Goal: Find specific page/section: Find specific page/section

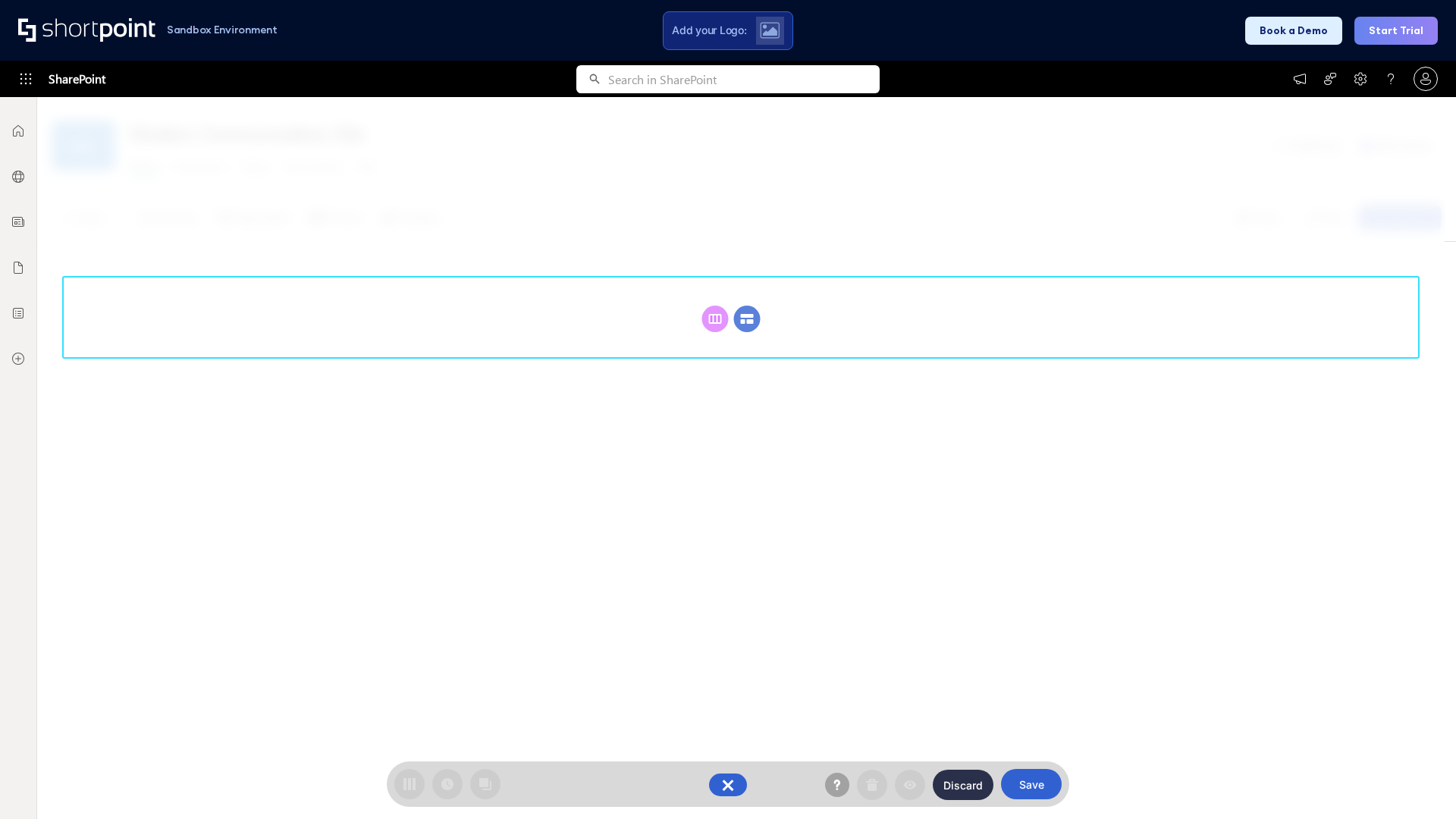
scroll to position [209, 0]
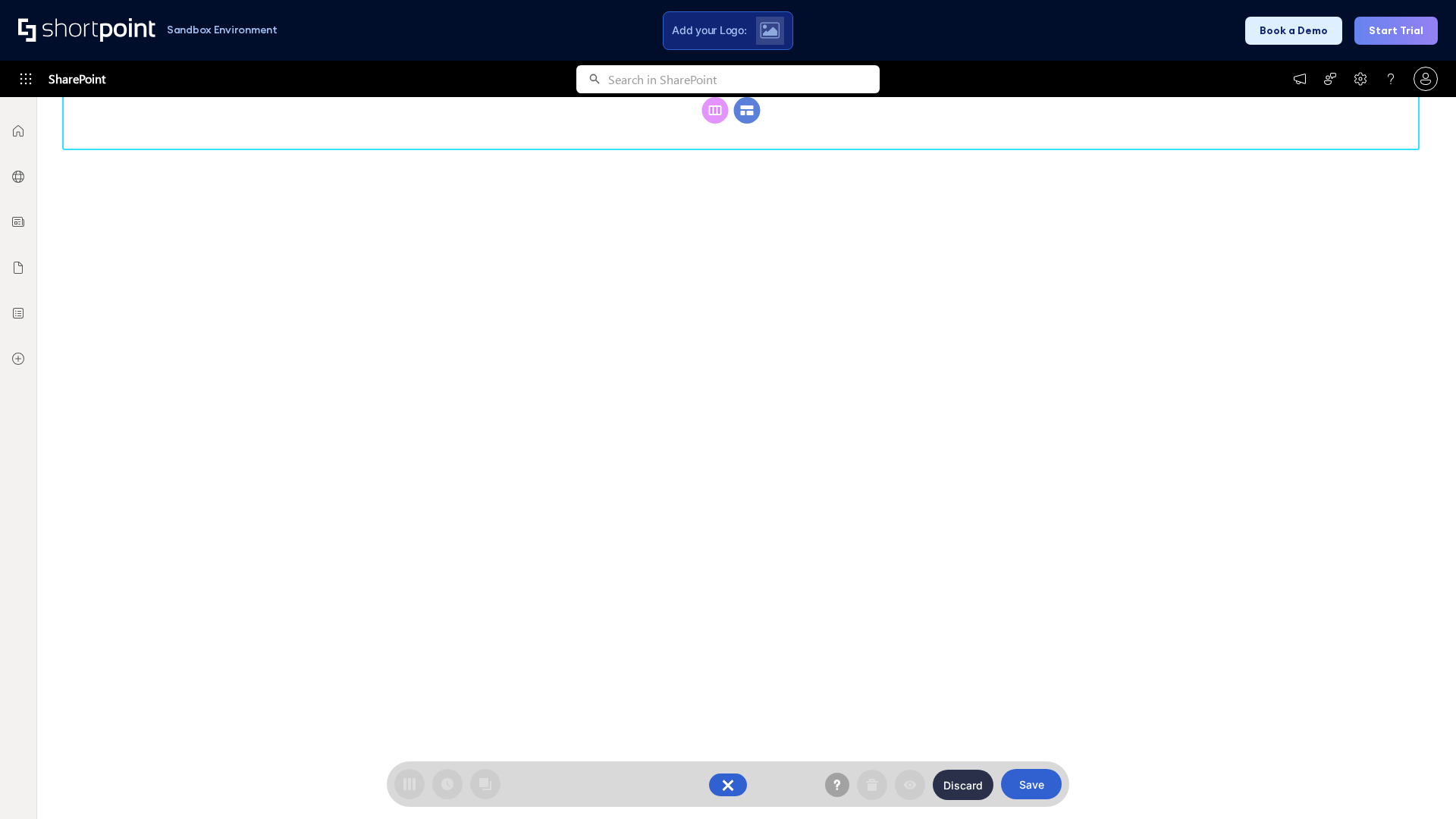
click at [747, 124] on circle at bounding box center [747, 110] width 27 height 27
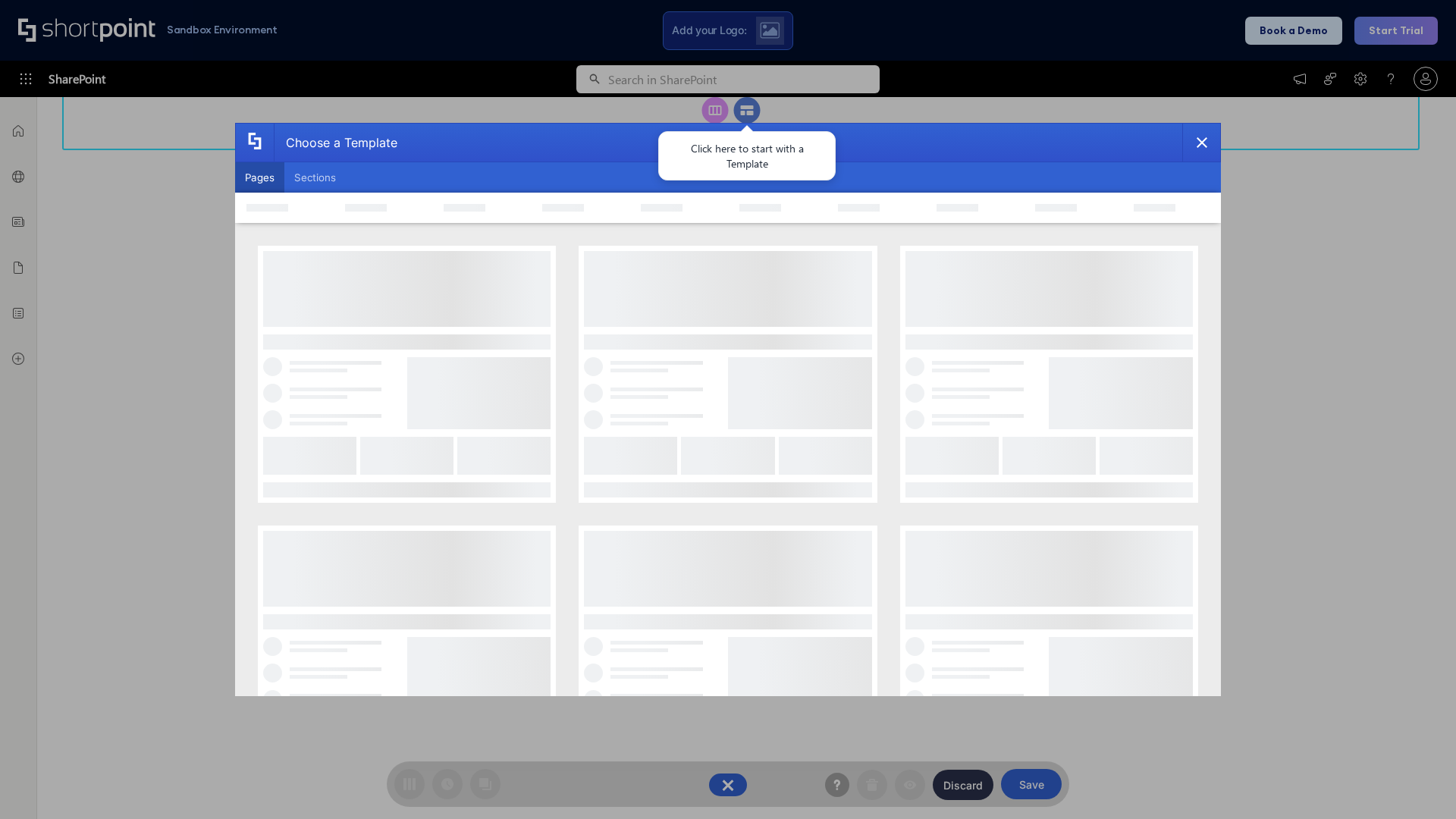
scroll to position [0, 0]
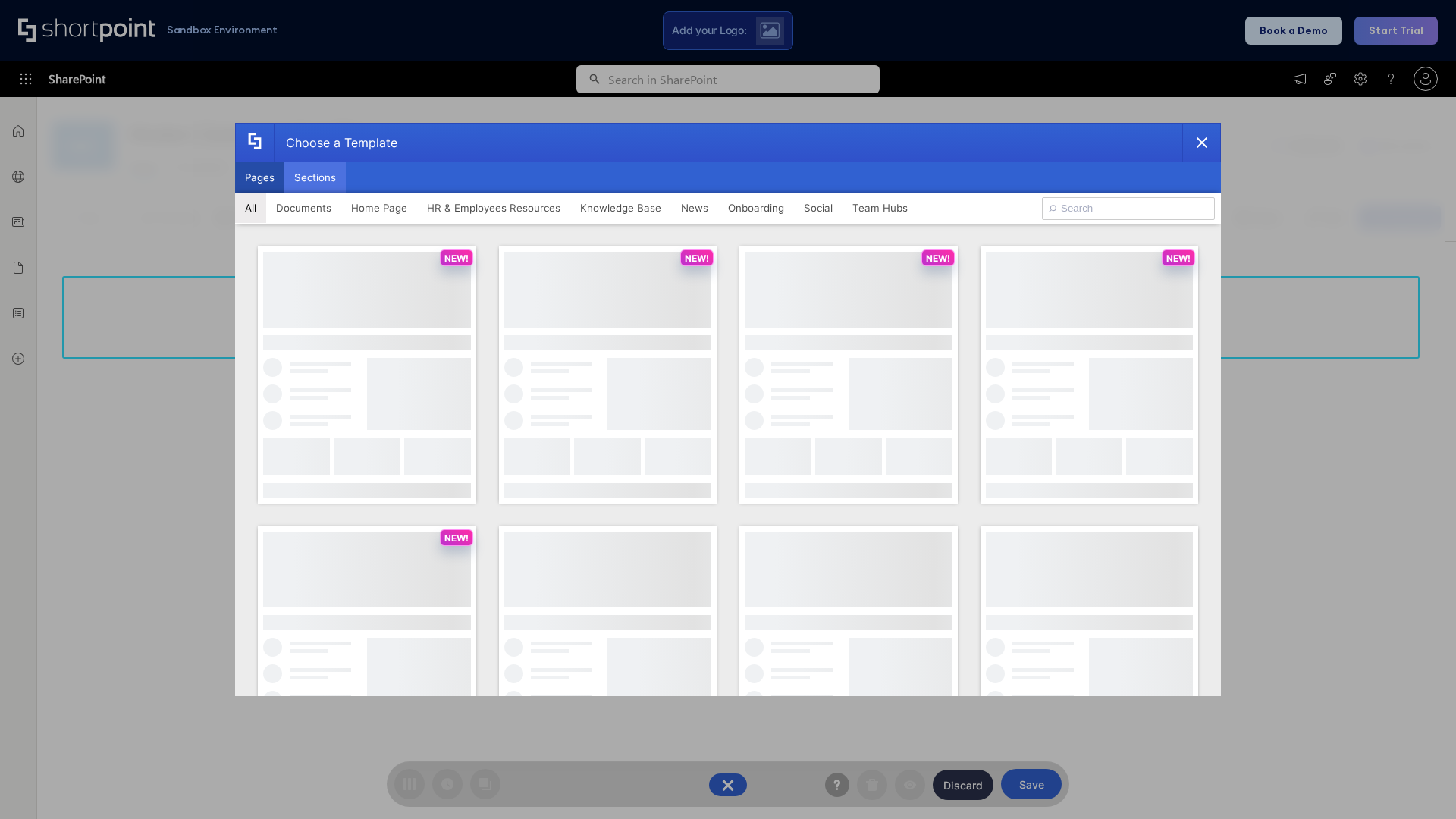
click at [315, 177] on button "Sections" at bounding box center [314, 177] width 61 height 30
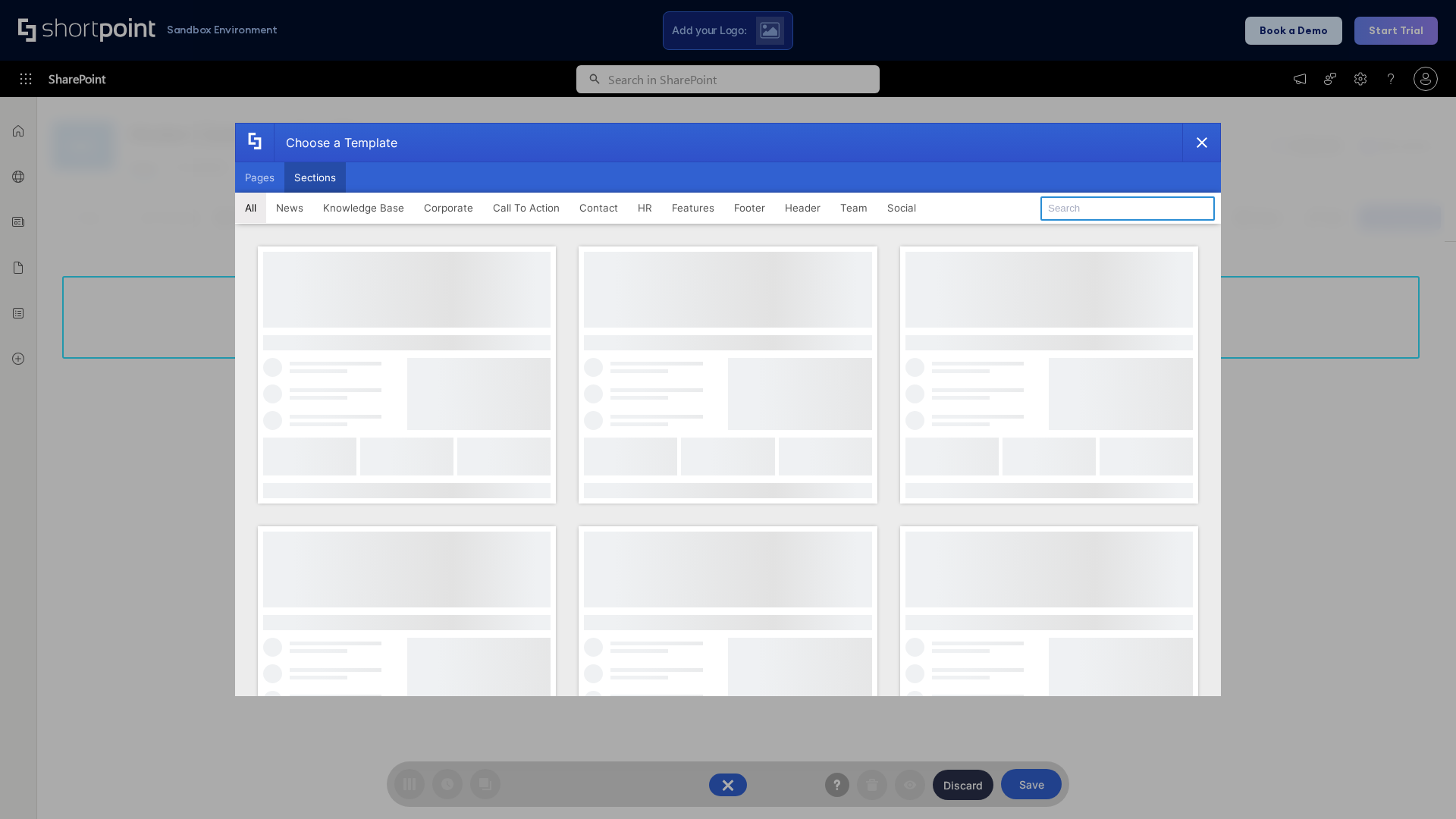
type input "Header 1"
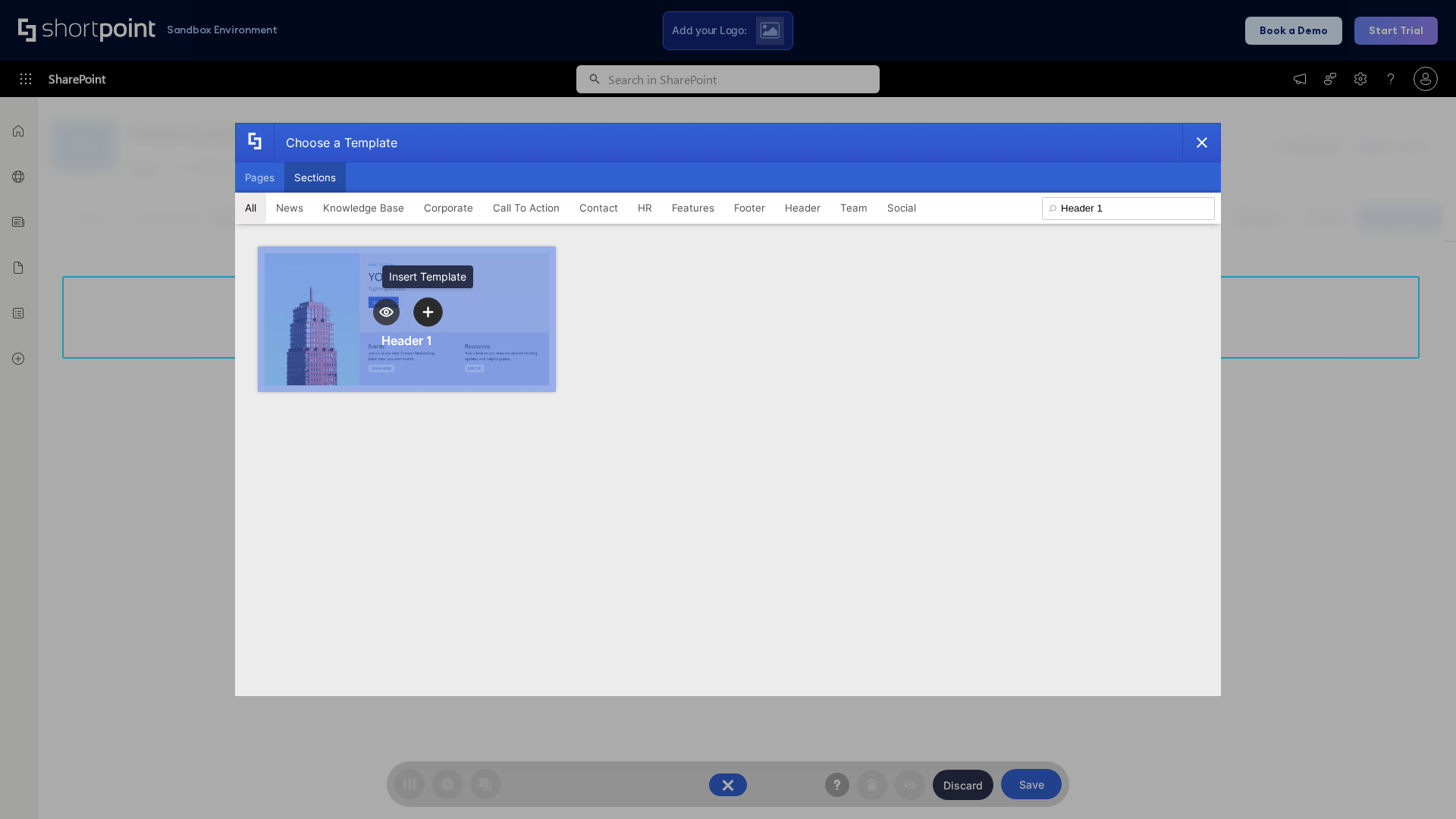
click at [428, 312] on icon "template selector" at bounding box center [427, 311] width 11 height 11
